Goal: Transaction & Acquisition: Subscribe to service/newsletter

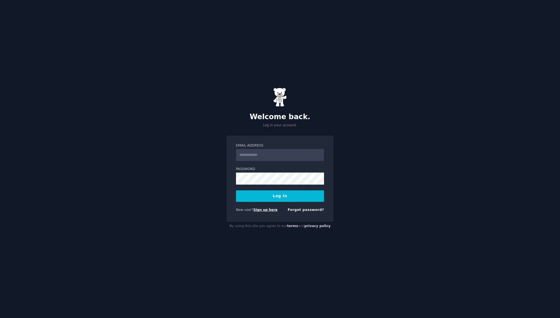
click at [271, 209] on link "Sign up here" at bounding box center [266, 210] width 24 height 4
click at [276, 149] on input "Email Address" at bounding box center [280, 155] width 88 height 12
type input "**********"
drag, startPoint x: 281, startPoint y: 153, endPoint x: 238, endPoint y: 153, distance: 43.2
click at [238, 153] on input "**********" at bounding box center [280, 155] width 88 height 12
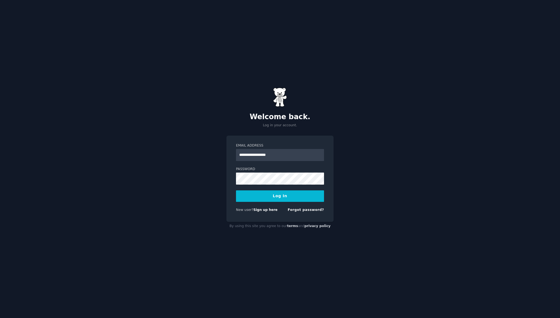
click at [235, 220] on div "**********" at bounding box center [280, 178] width 107 height 86
click at [265, 210] on link "Sign up here" at bounding box center [266, 210] width 24 height 4
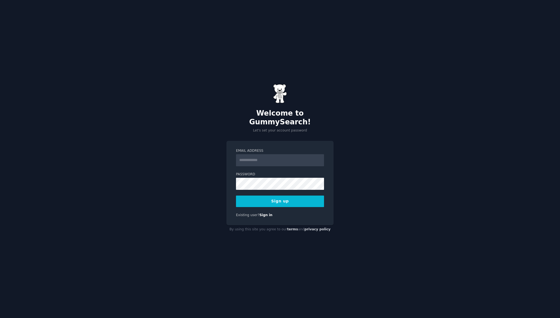
click at [257, 157] on input "Email Address" at bounding box center [280, 160] width 88 height 12
type input "**********"
click at [268, 201] on button "Sign up" at bounding box center [280, 200] width 88 height 11
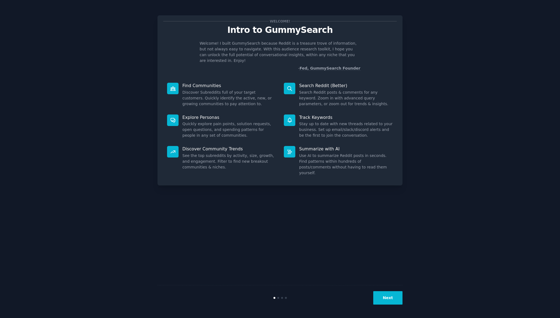
click at [285, 210] on div "Welcome! Intro to GummySearch Welcome! I built GummySearch because Reddit is a …" at bounding box center [280, 159] width 245 height 302
click at [390, 302] on button "Next" at bounding box center [387, 297] width 29 height 13
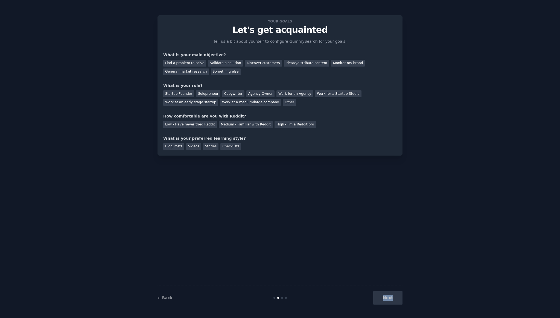
click at [390, 302] on div "Next" at bounding box center [362, 297] width 82 height 13
click at [195, 62] on div "Find a problem to solve" at bounding box center [184, 63] width 43 height 7
click at [185, 95] on div "Startup Founder" at bounding box center [178, 93] width 31 height 7
click at [202, 91] on div "Solopreneur" at bounding box center [208, 93] width 24 height 7
click at [186, 95] on div "Startup Founder" at bounding box center [178, 93] width 31 height 7
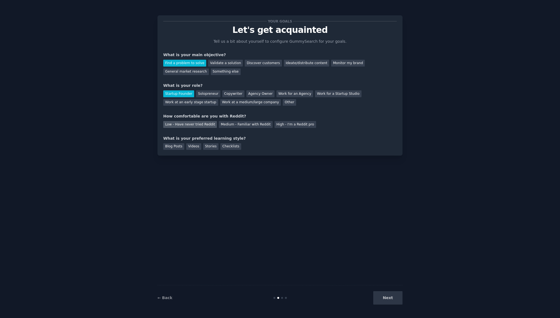
click at [176, 127] on div "Low - Have never tried Reddit" at bounding box center [190, 124] width 54 height 7
click at [175, 147] on div "Blog Posts" at bounding box center [173, 146] width 21 height 7
click at [193, 148] on div "Videos" at bounding box center [193, 146] width 15 height 7
click at [383, 304] on div "← Back Next" at bounding box center [280, 297] width 245 height 25
click at [387, 299] on button "Next" at bounding box center [387, 297] width 29 height 13
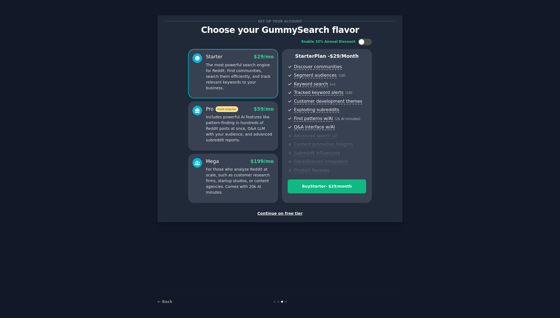
click at [283, 215] on div "Continue on free tier" at bounding box center [280, 213] width 234 height 6
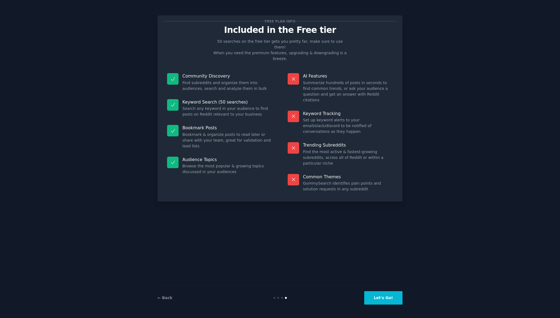
click at [383, 301] on button "Let's Go!" at bounding box center [383, 297] width 38 height 13
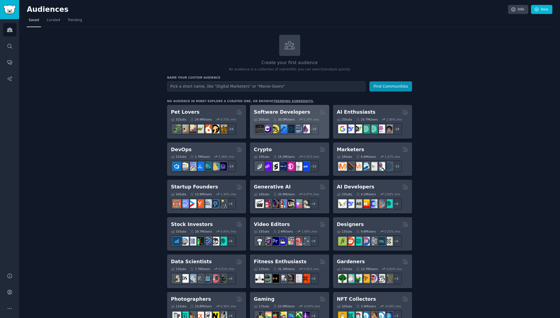
click at [288, 110] on h2 "Software Developers" at bounding box center [282, 112] width 56 height 7
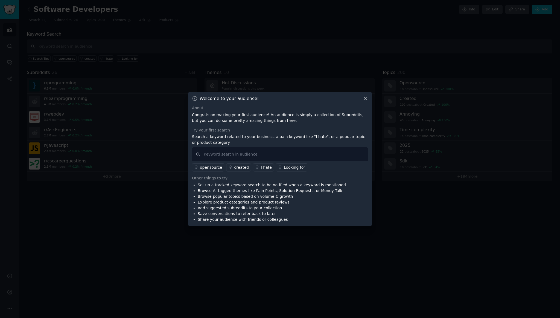
click at [366, 97] on icon at bounding box center [366, 98] width 6 height 6
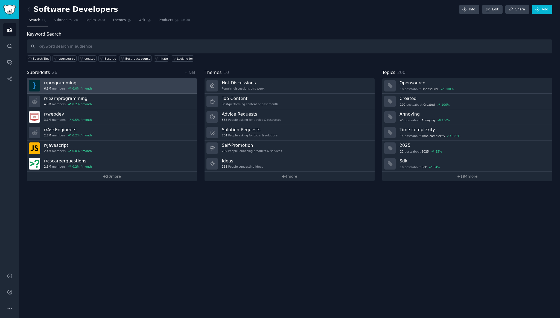
click at [66, 80] on h3 "r/ programming" at bounding box center [68, 83] width 48 height 6
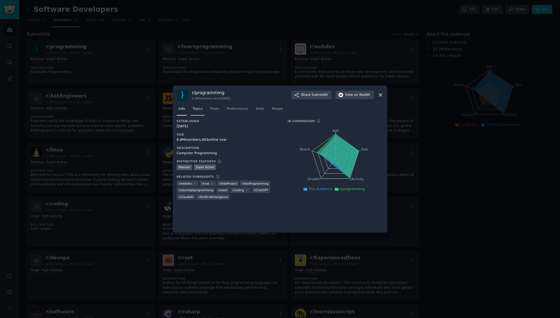
click at [202, 109] on span "Topics" at bounding box center [198, 108] width 10 height 5
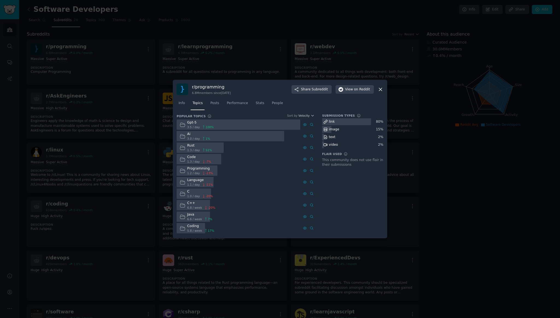
click at [192, 122] on div "Gpt-5" at bounding box center [200, 122] width 27 height 5
click at [183, 126] on icon at bounding box center [182, 125] width 5 height 4
click at [215, 103] on span "Posts" at bounding box center [214, 103] width 9 height 5
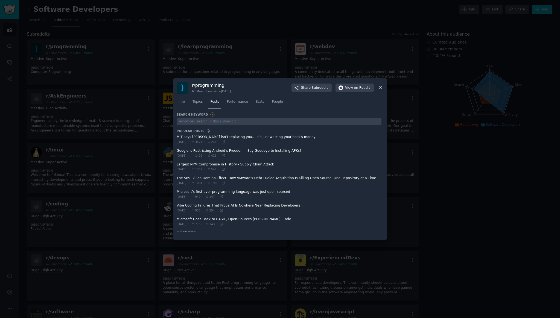
click at [114, 131] on div at bounding box center [280, 159] width 560 height 318
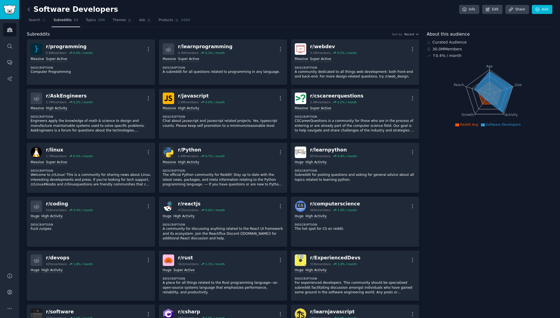
click at [28, 9] on icon at bounding box center [29, 10] width 6 height 6
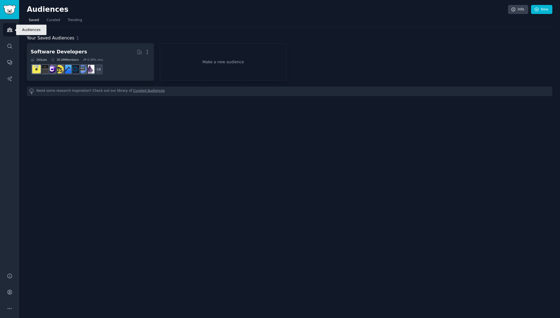
click at [11, 31] on icon "Sidebar" at bounding box center [10, 30] width 6 height 6
click at [46, 9] on h2 "Audiences" at bounding box center [268, 9] width 482 height 9
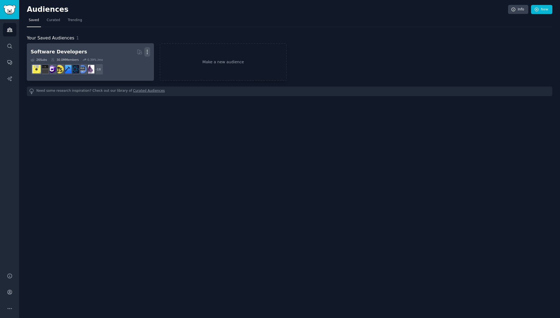
click at [147, 53] on icon "button" at bounding box center [147, 52] width 6 height 6
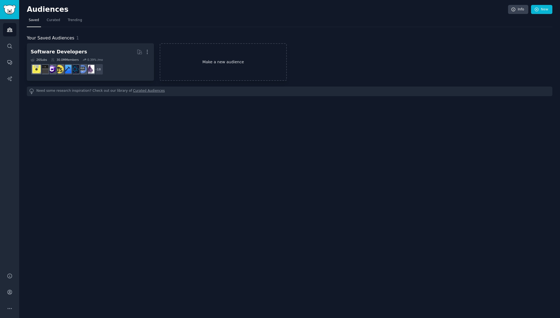
click at [212, 62] on link "Make a new audience" at bounding box center [223, 61] width 127 height 37
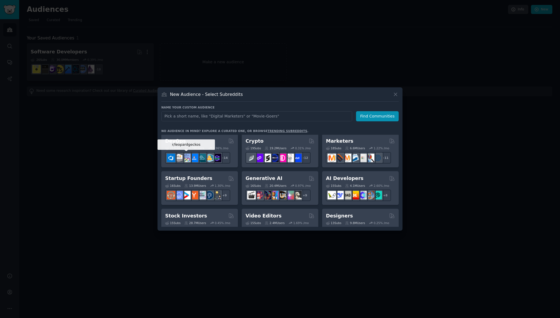
scroll to position [40, 0]
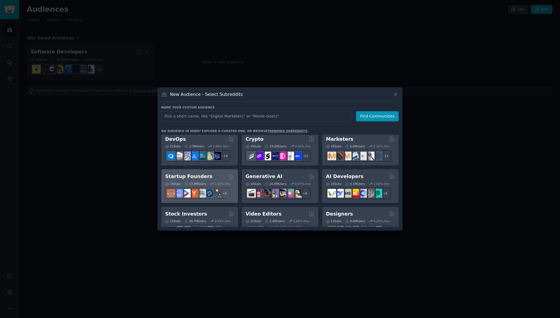
click at [200, 182] on div "13.9M Users" at bounding box center [195, 184] width 22 height 4
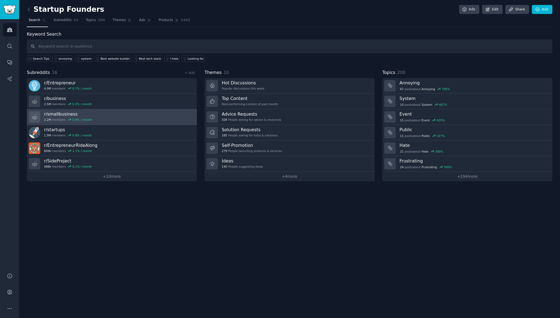
click at [52, 114] on h3 "r/ smallbusiness" at bounding box center [68, 114] width 48 height 6
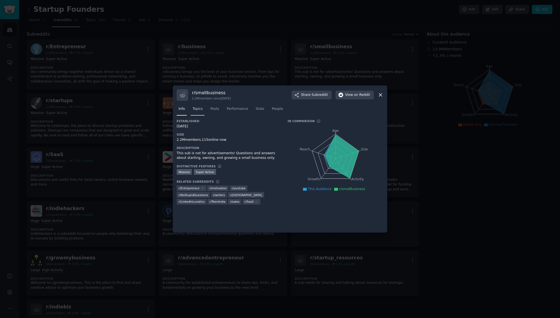
click at [199, 110] on span "Topics" at bounding box center [198, 108] width 10 height 5
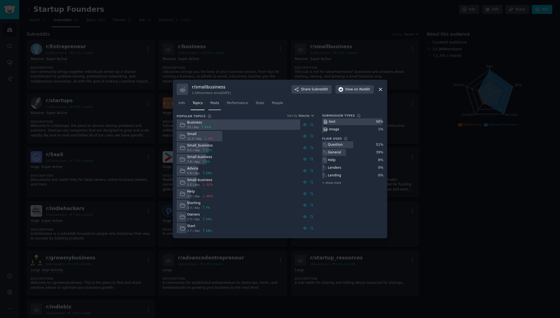
click at [215, 102] on span "Posts" at bounding box center [214, 103] width 9 height 5
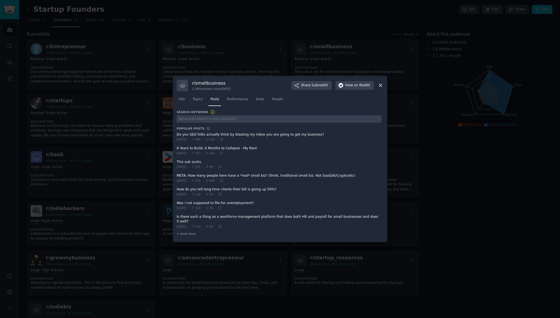
click at [382, 85] on icon at bounding box center [381, 85] width 6 height 6
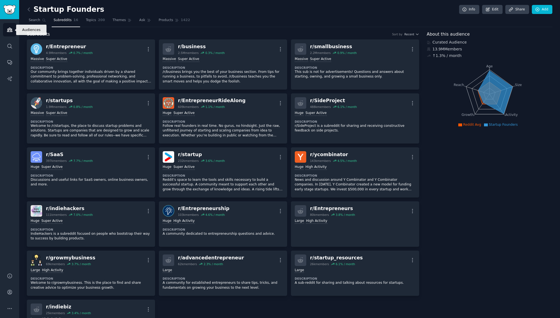
click at [10, 29] on icon "Sidebar" at bounding box center [9, 30] width 5 height 4
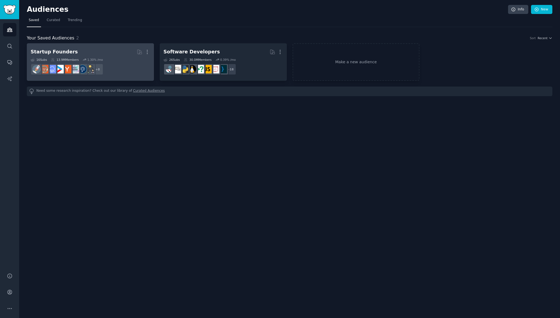
click at [92, 53] on h2 "Startup Founders More" at bounding box center [91, 52] width 120 height 10
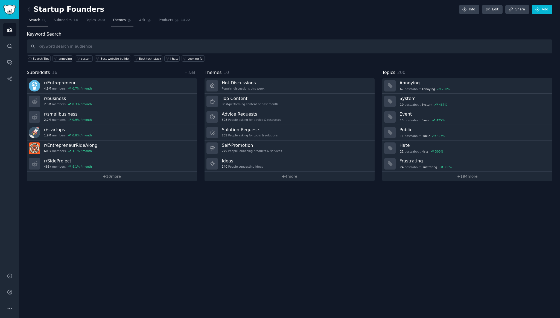
click at [117, 19] on span "Themes" at bounding box center [119, 20] width 13 height 5
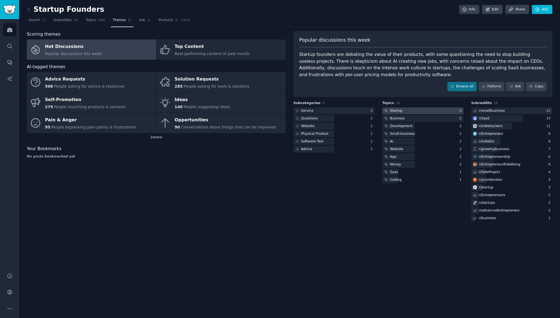
click at [396, 110] on div "Startup" at bounding box center [396, 110] width 12 height 5
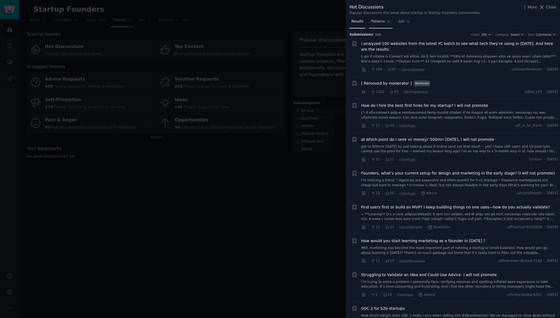
click at [378, 22] on span "Patterns" at bounding box center [378, 21] width 14 height 5
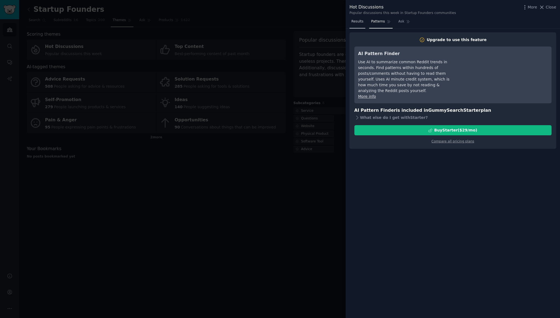
click at [354, 23] on span "Results" at bounding box center [358, 21] width 12 height 5
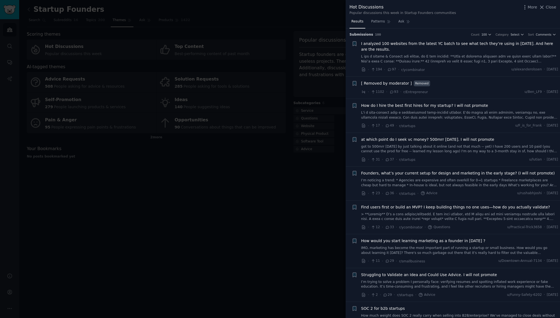
click at [232, 180] on div at bounding box center [280, 159] width 560 height 318
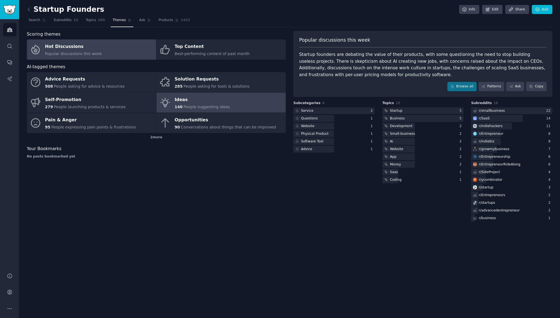
click at [199, 106] on span "People suggesting ideas" at bounding box center [207, 107] width 47 height 4
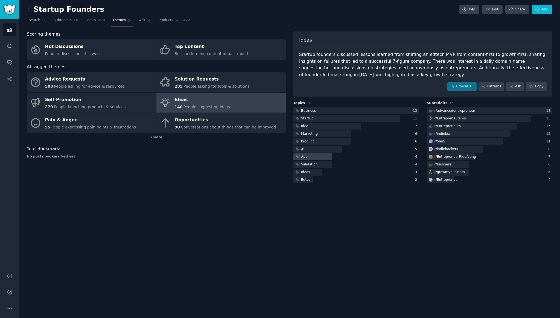
click at [304, 155] on div "App" at bounding box center [304, 156] width 7 height 5
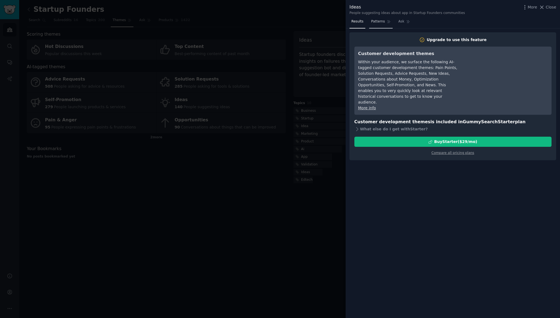
click at [377, 25] on link "Patterns" at bounding box center [380, 22] width 23 height 11
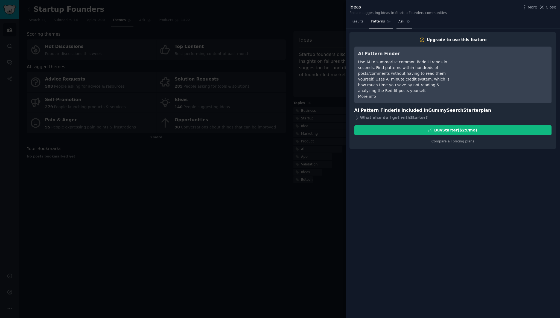
click at [399, 20] on span "Ask" at bounding box center [402, 21] width 6 height 5
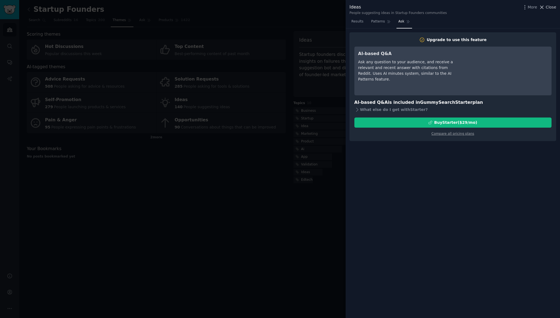
click at [545, 7] on icon at bounding box center [542, 7] width 6 height 6
